Goal: Find specific page/section: Find specific page/section

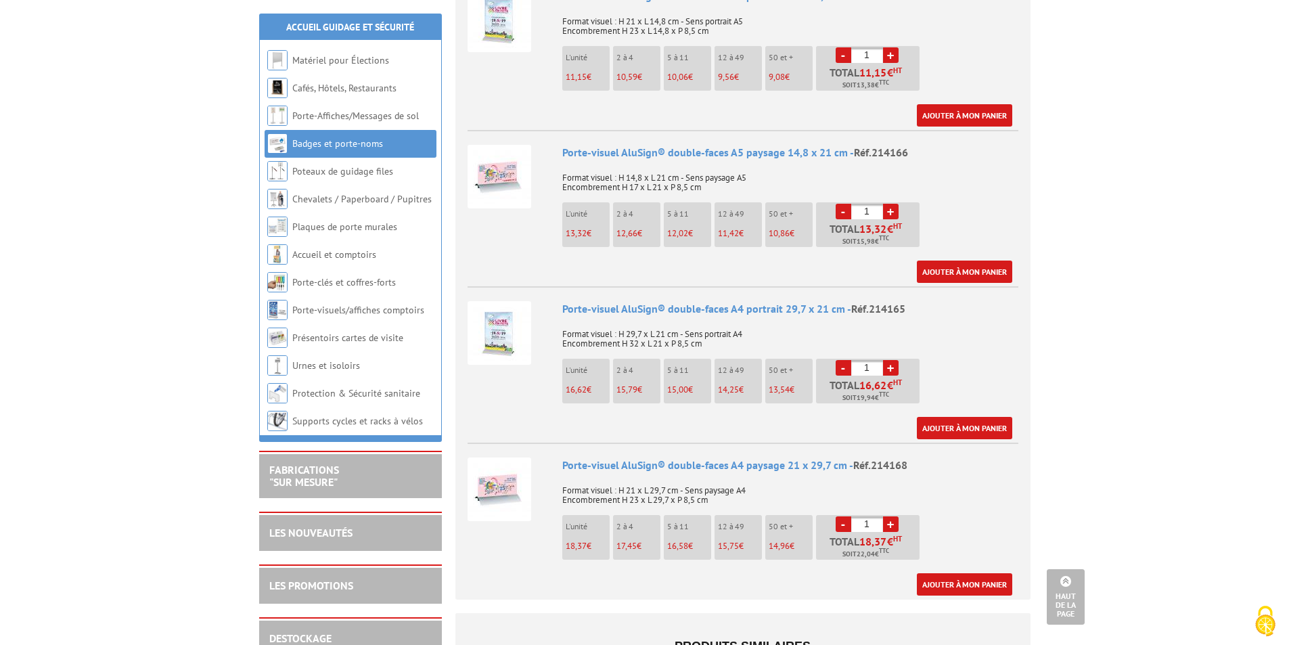
scroll to position [1489, 0]
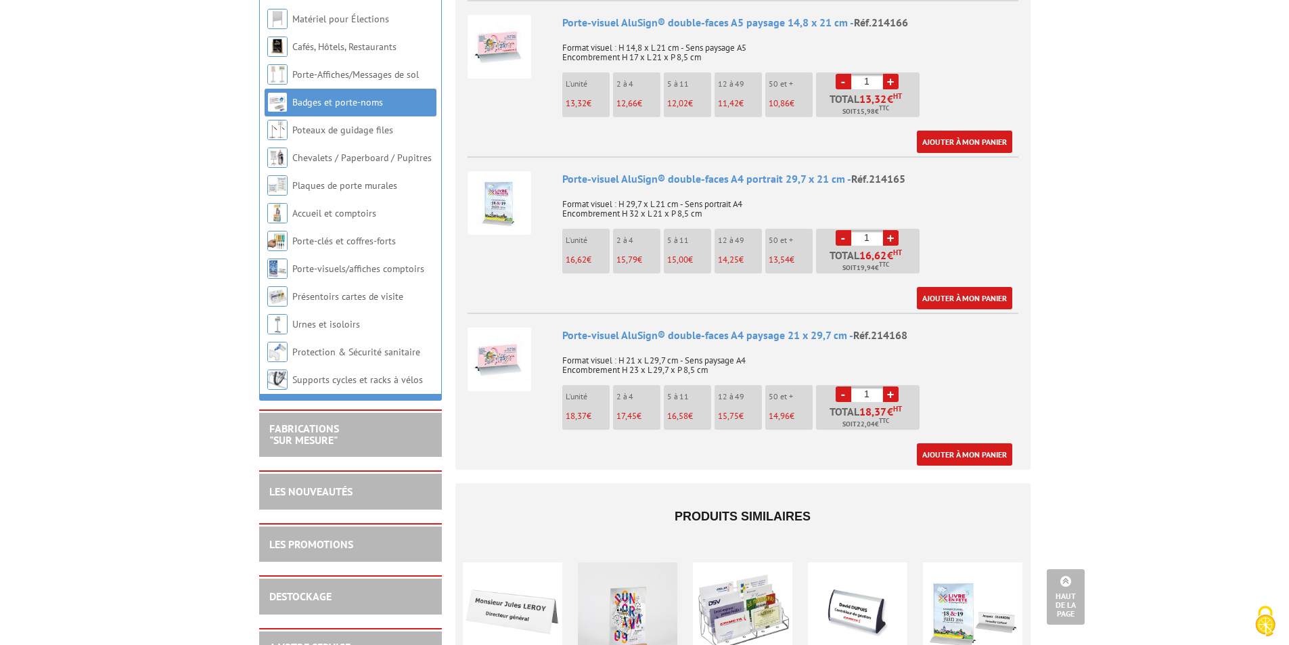
click at [520, 202] on img at bounding box center [500, 203] width 64 height 64
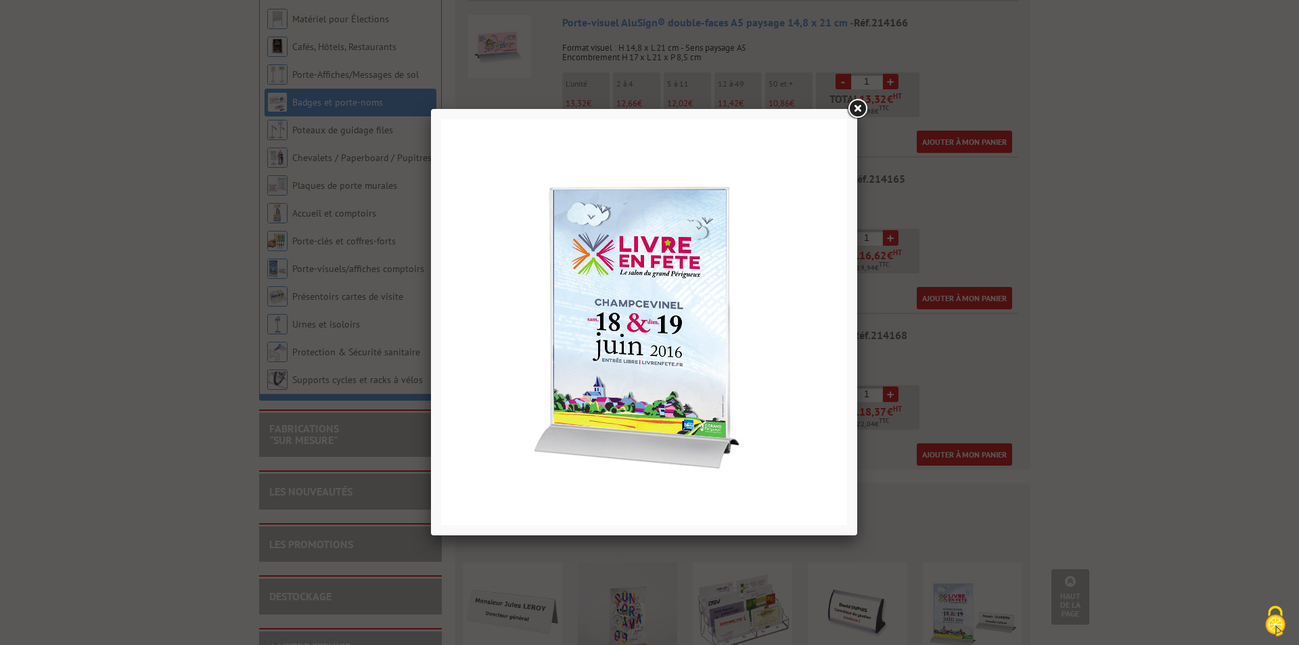
click at [861, 111] on link at bounding box center [857, 109] width 24 height 24
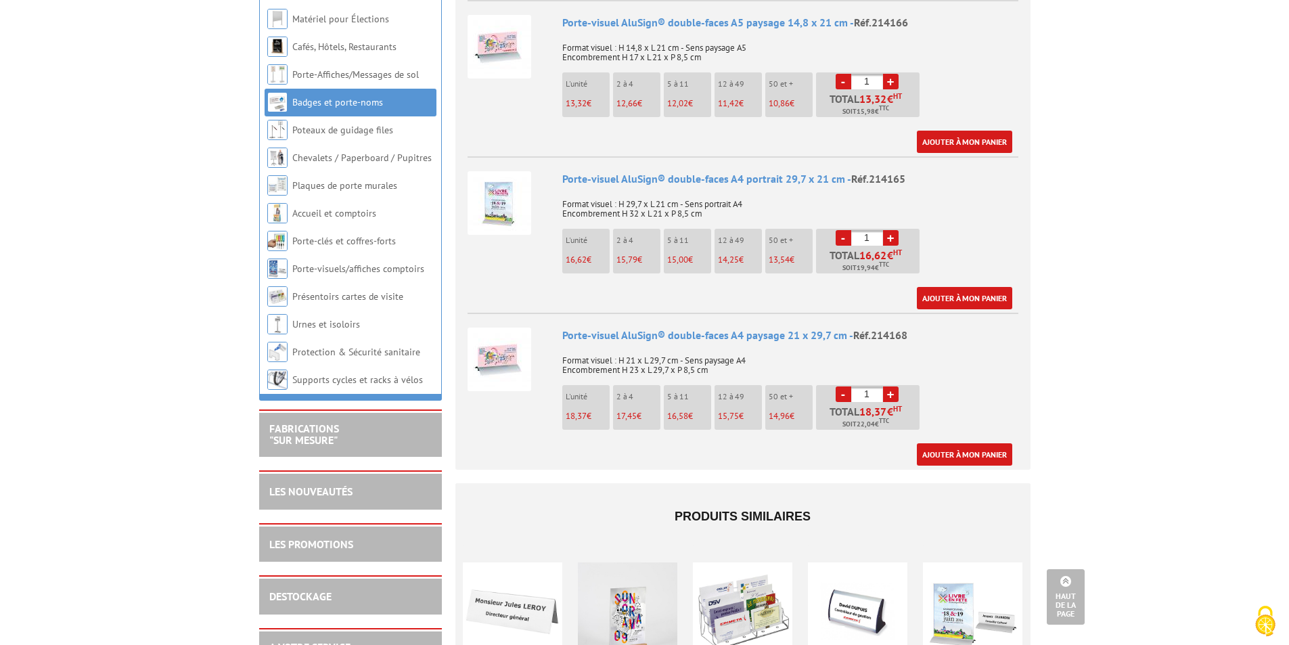
click at [646, 171] on div "Porte-visuel AluSign® double-faces A4 portrait 29,7 x 21 cm - Réf.214165" at bounding box center [790, 179] width 456 height 16
click at [747, 171] on div "Porte-visuel AluSign® double-faces A4 portrait 29,7 x 21 cm - Réf.214165" at bounding box center [790, 179] width 456 height 16
click at [845, 171] on div "Porte-visuel AluSign® double-faces A4 portrait 29,7 x 21 cm - Réf.214165" at bounding box center [790, 179] width 456 height 16
click at [859, 172] on span "Réf.214165" at bounding box center [878, 179] width 54 height 14
click at [491, 198] on img at bounding box center [500, 203] width 64 height 64
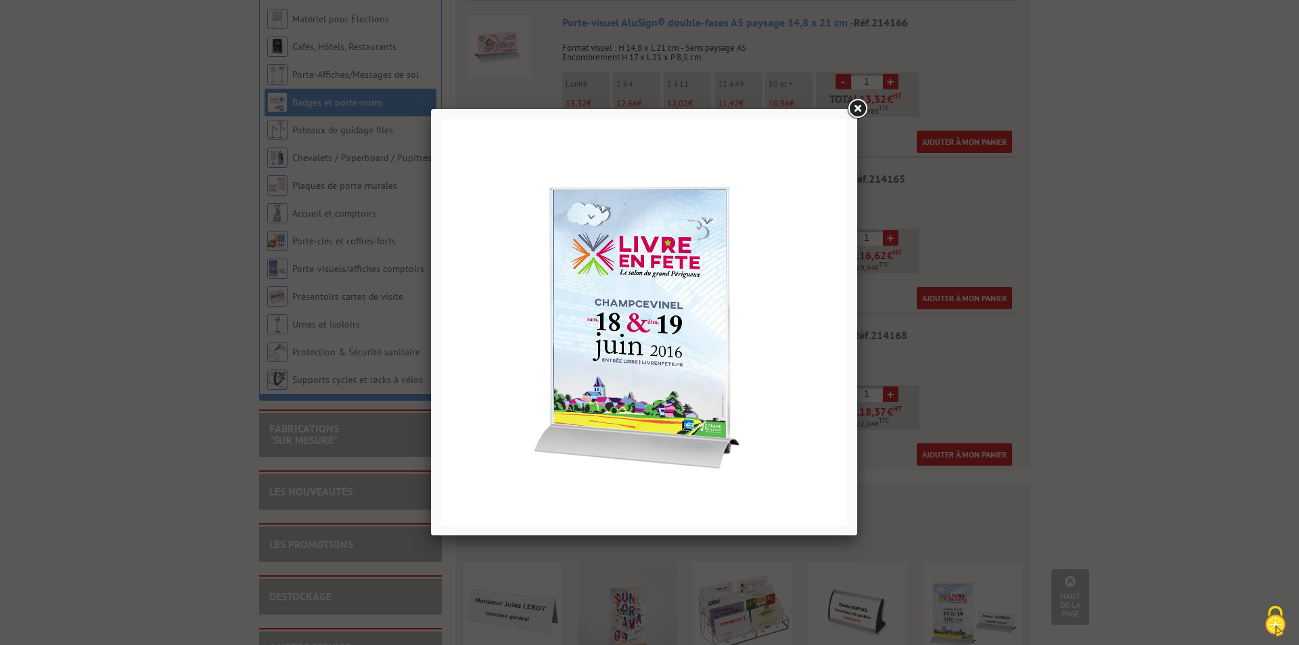
click at [856, 114] on link at bounding box center [857, 109] width 24 height 24
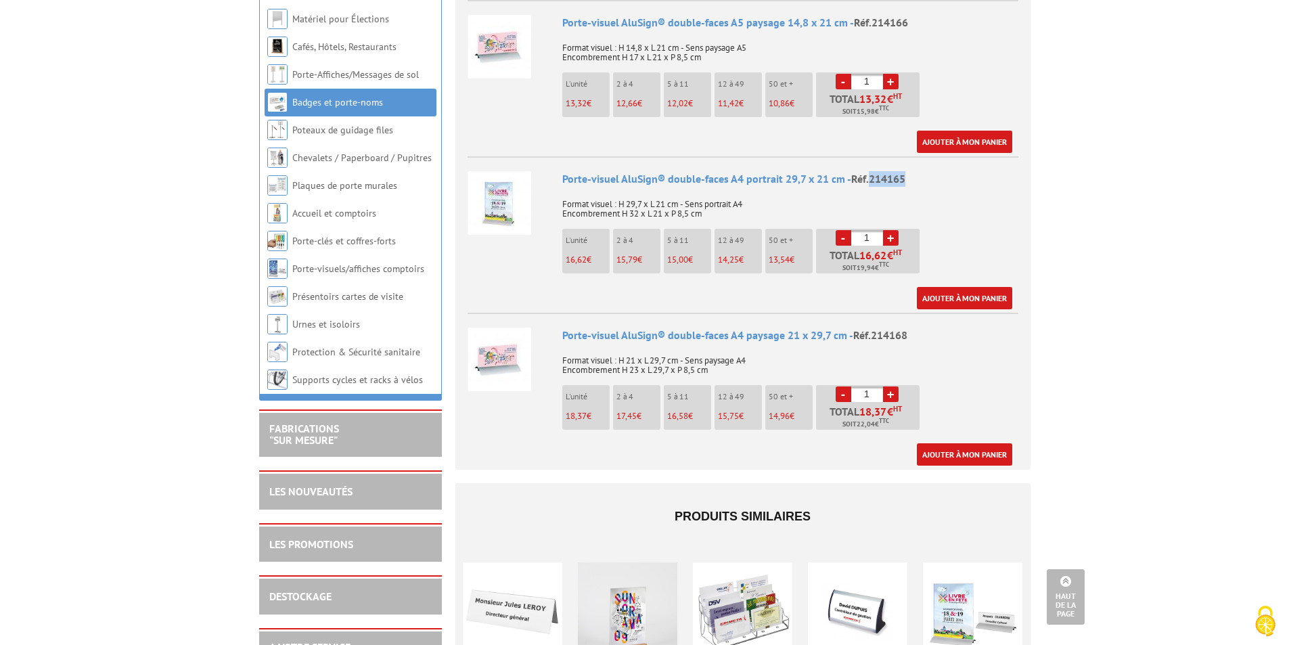
drag, startPoint x: 907, startPoint y: 162, endPoint x: 869, endPoint y: 164, distance: 37.9
click at [869, 171] on div "Porte-visuel AluSign® double-faces A4 portrait 29,7 x 21 cm - Réf.214165" at bounding box center [790, 179] width 456 height 16
copy span "214165"
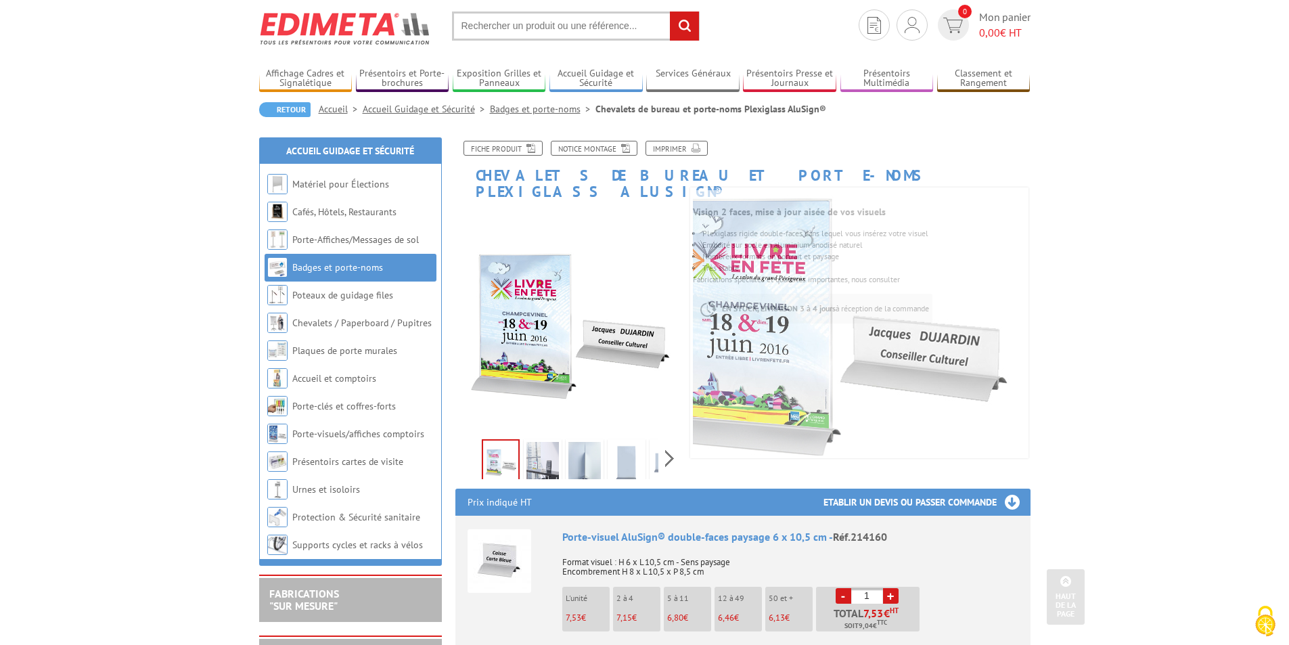
scroll to position [0, 0]
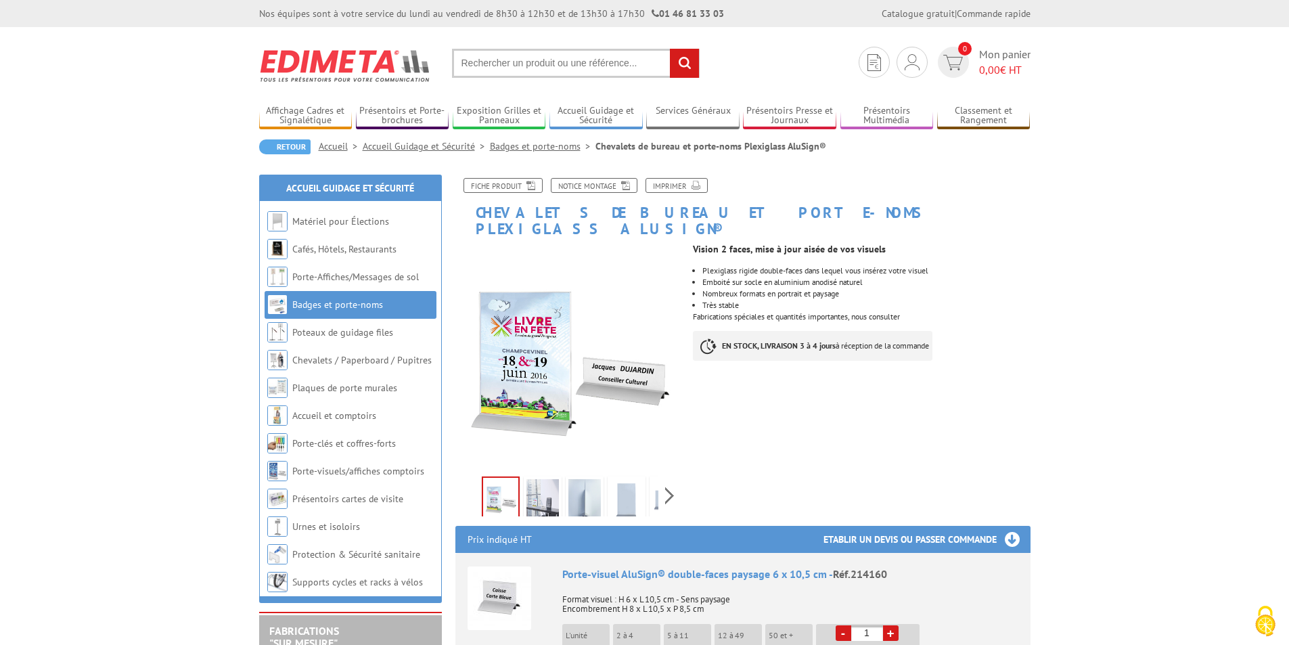
click at [547, 62] on input "text" at bounding box center [576, 63] width 248 height 29
paste input "214165"
type input "214165"
click at [688, 65] on input "rechercher" at bounding box center [684, 63] width 29 height 29
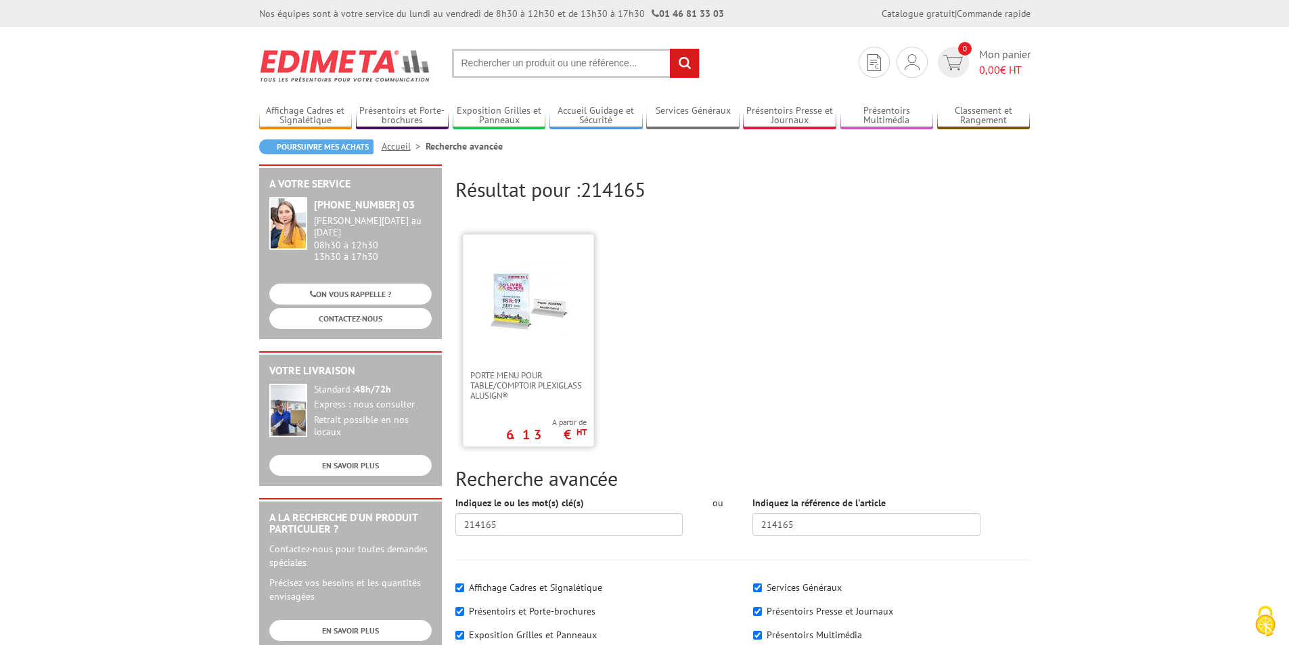
click at [547, 330] on img at bounding box center [528, 299] width 88 height 88
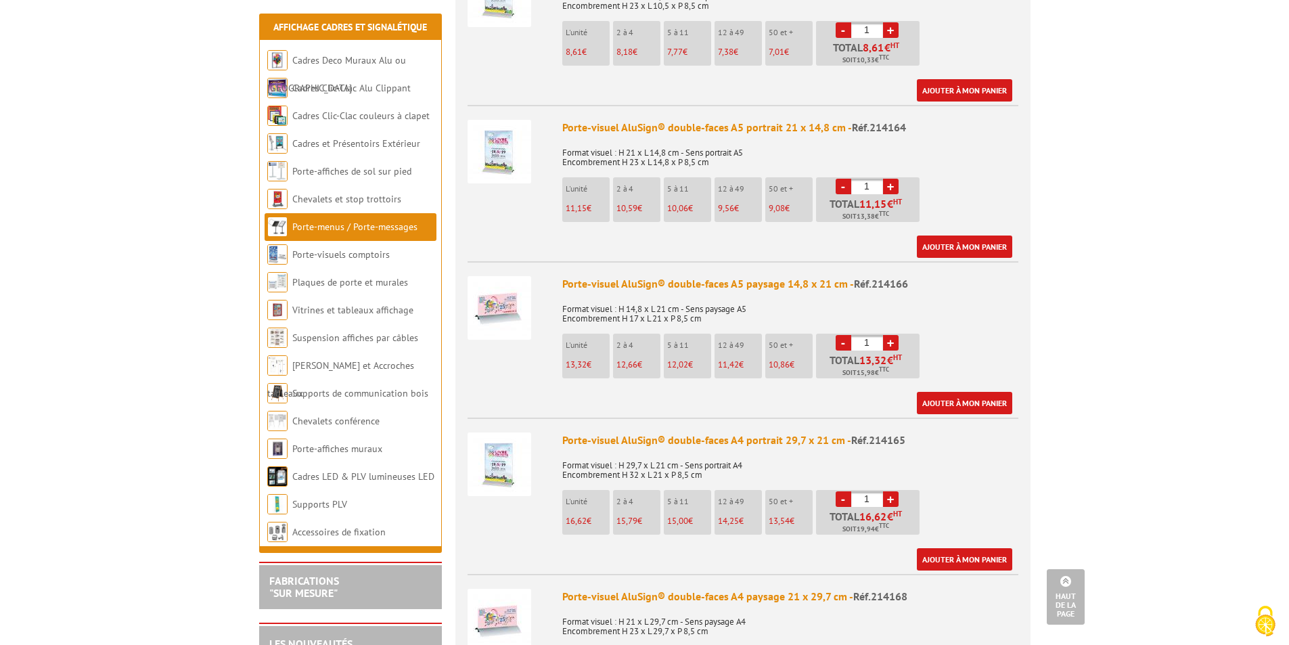
scroll to position [1083, 0]
